Goal: Information Seeking & Learning: Learn about a topic

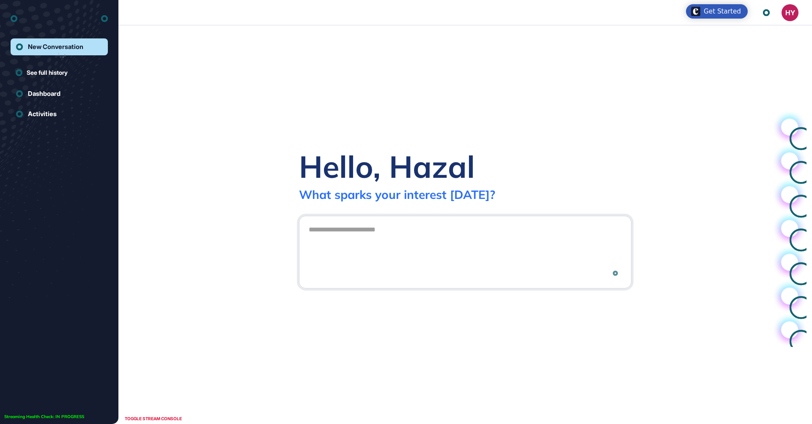
scroll to position [0, 0]
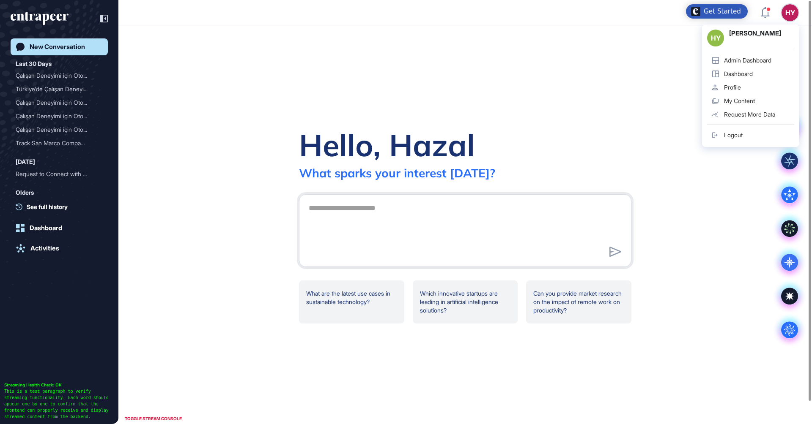
click at [788, 15] on div "HY" at bounding box center [789, 12] width 17 height 17
click at [757, 63] on div "Admin Dashboard" at bounding box center [747, 60] width 47 height 7
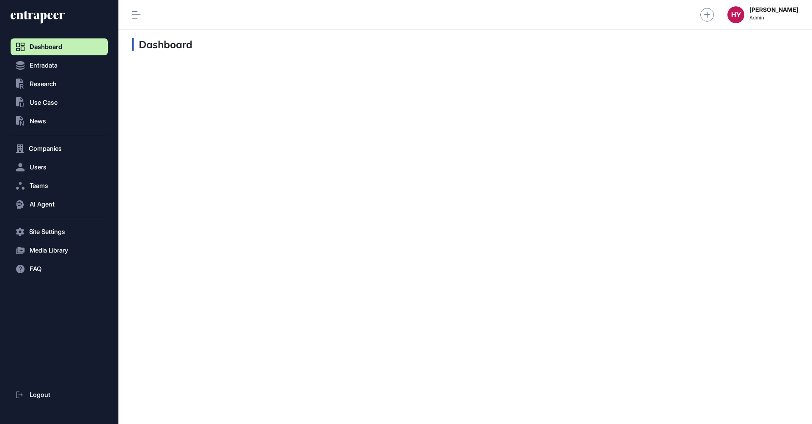
scroll to position [0, 0]
click at [40, 106] on span "Use Case" at bounding box center [44, 102] width 28 height 7
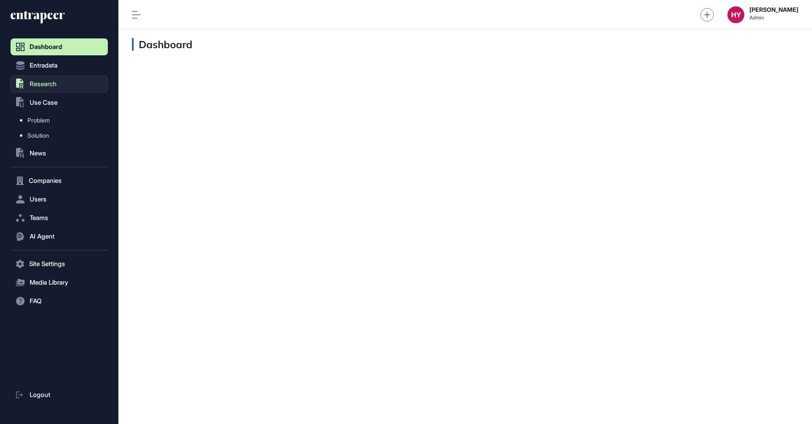
click at [70, 79] on button ".st0{fill:currentColor} Research" at bounding box center [59, 84] width 97 height 17
click at [45, 102] on span "Research List" at bounding box center [45, 102] width 36 height 7
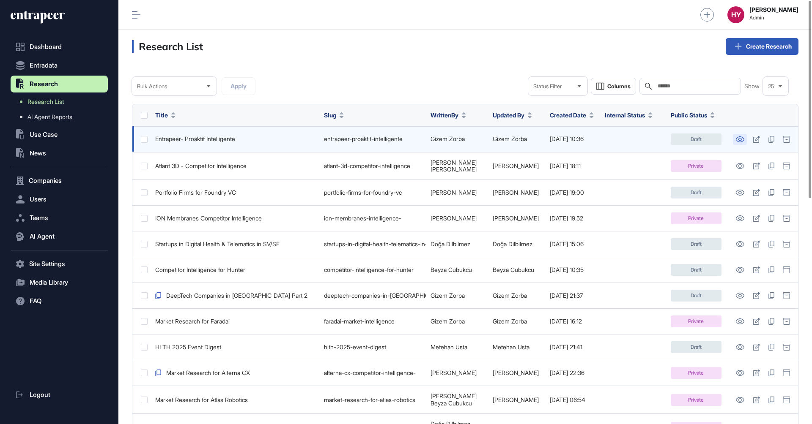
click at [741, 137] on icon at bounding box center [739, 140] width 9 height 6
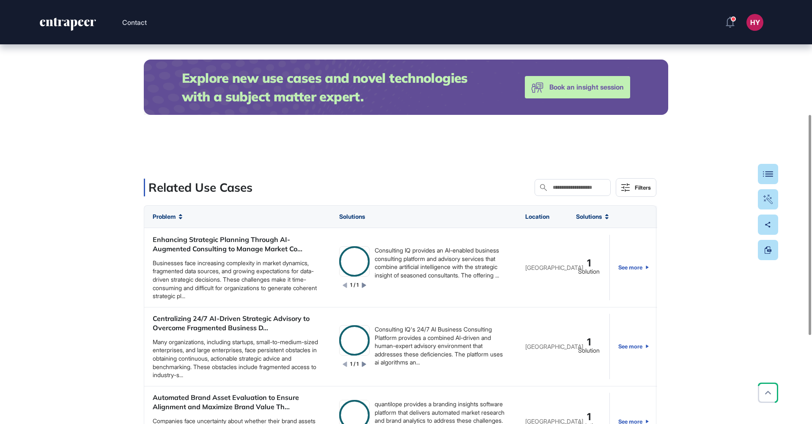
scroll to position [220, 0]
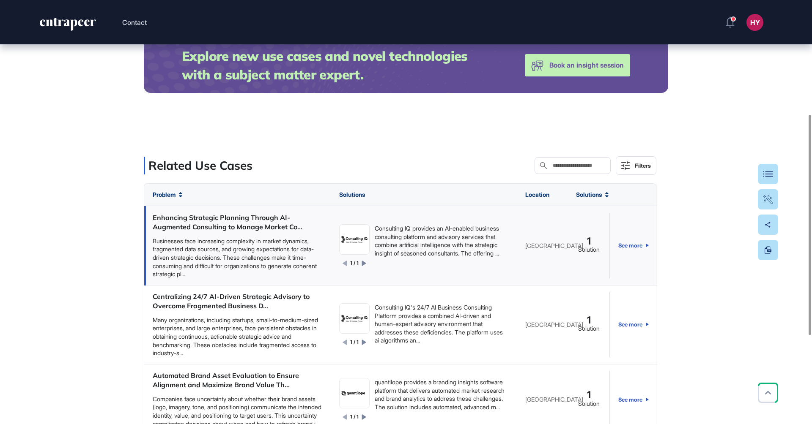
click at [227, 222] on div "Enhancing Strategic Planning Through AI-Augmented Consulting to Manage Market C…" at bounding box center [238, 222] width 170 height 19
click at [232, 216] on div "Enhancing Strategic Planning Through AI-Augmented Consulting to Manage Market C…" at bounding box center [238, 222] width 170 height 19
click at [634, 244] on link "See more" at bounding box center [633, 246] width 30 height 66
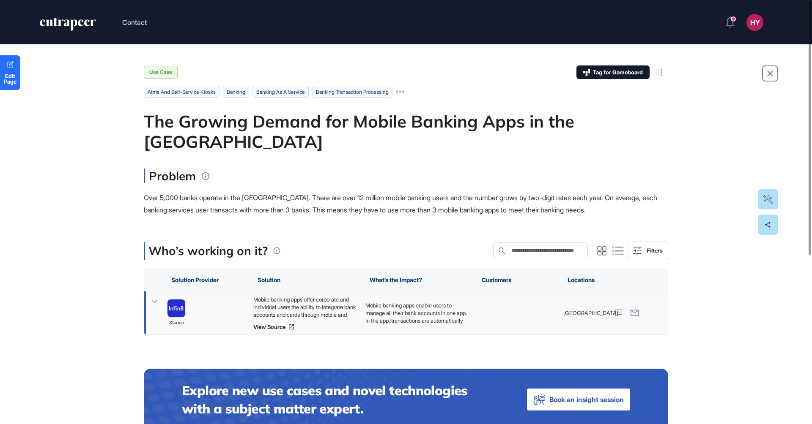
click at [311, 296] on div "Mobile banking apps offer corporate and individual users the ability to integra…" at bounding box center [305, 307] width 104 height 23
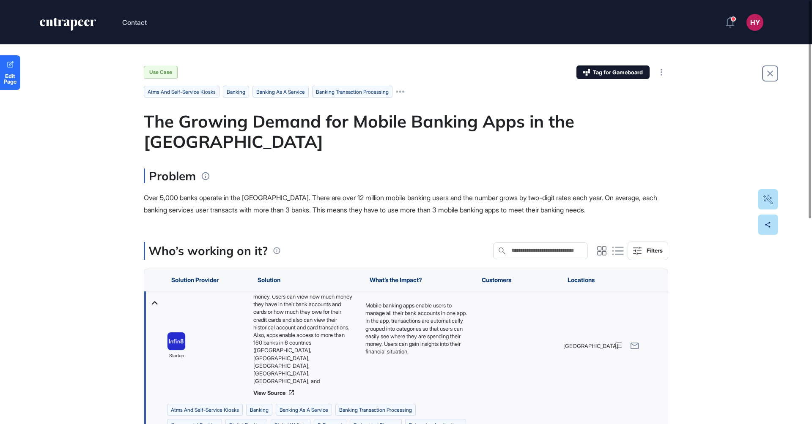
scroll to position [42, 0]
click at [270, 390] on link "View Source" at bounding box center [305, 393] width 104 height 7
